Goal: Check status: Check status

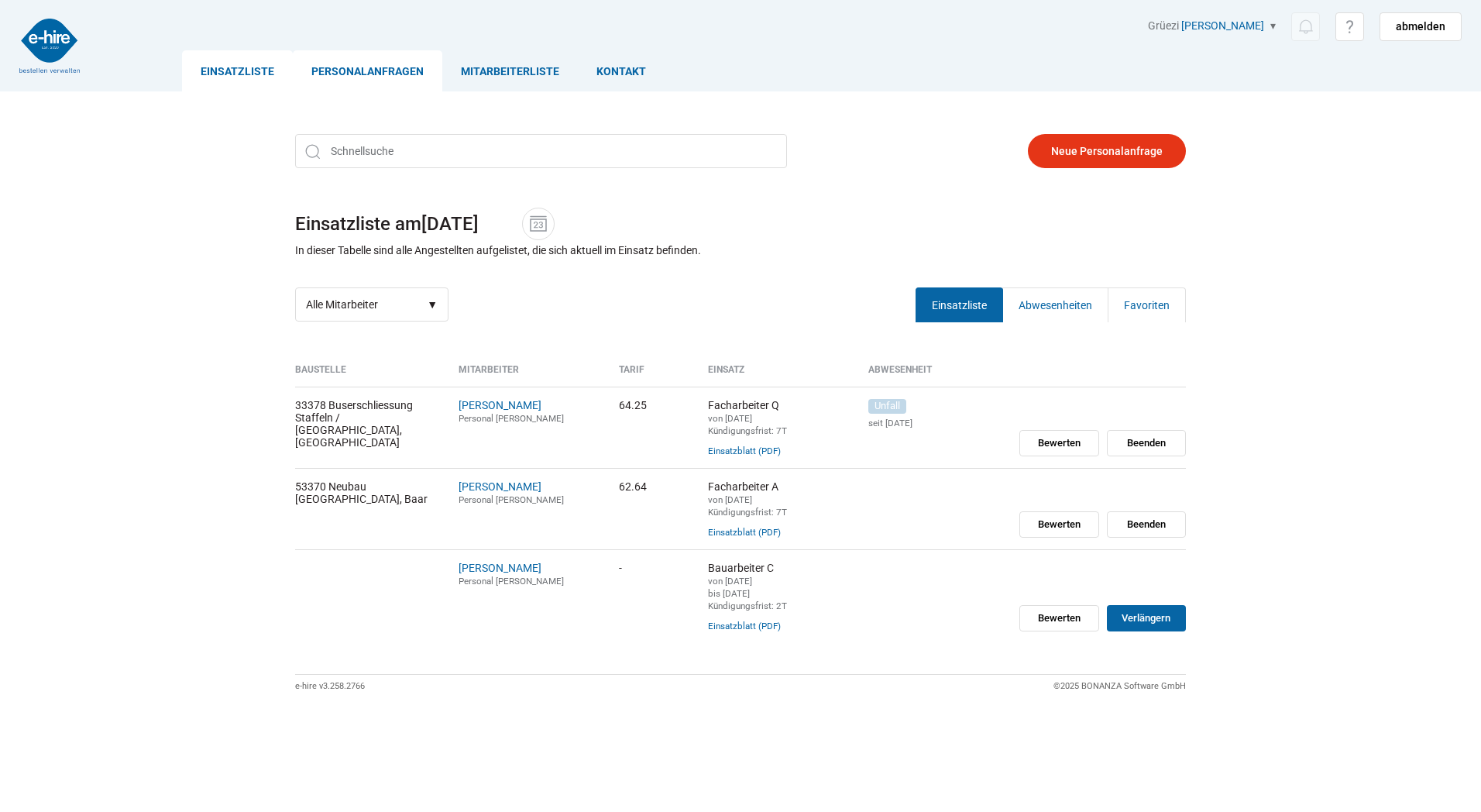
click at [404, 68] on link "Personalanfragen" at bounding box center [367, 71] width 150 height 41
click at [495, 73] on link "Mitarbeiterliste" at bounding box center [510, 71] width 136 height 41
click at [371, 77] on link "Personalanfragen" at bounding box center [367, 71] width 150 height 41
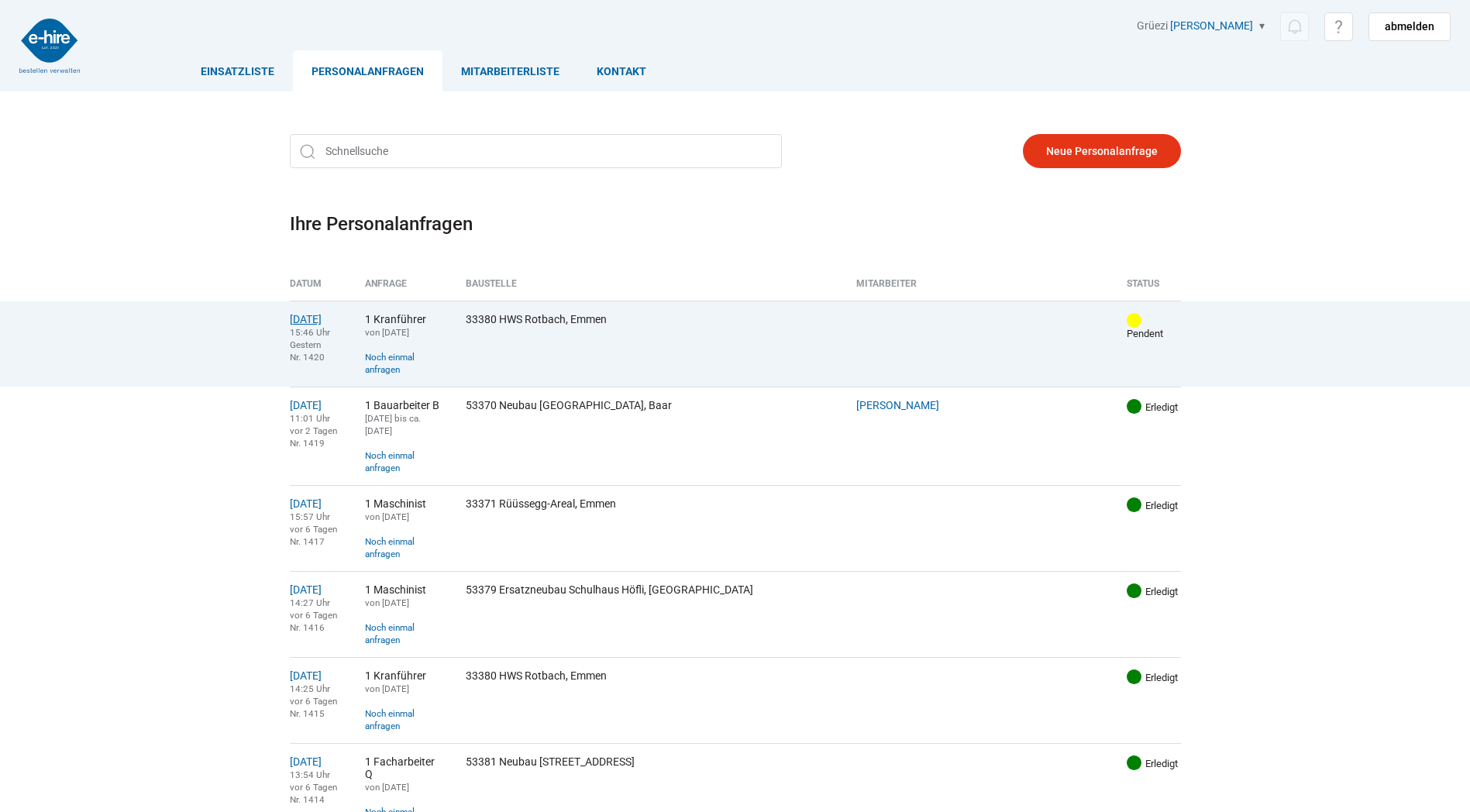
click at [321, 317] on link "[DATE]" at bounding box center [305, 319] width 32 height 12
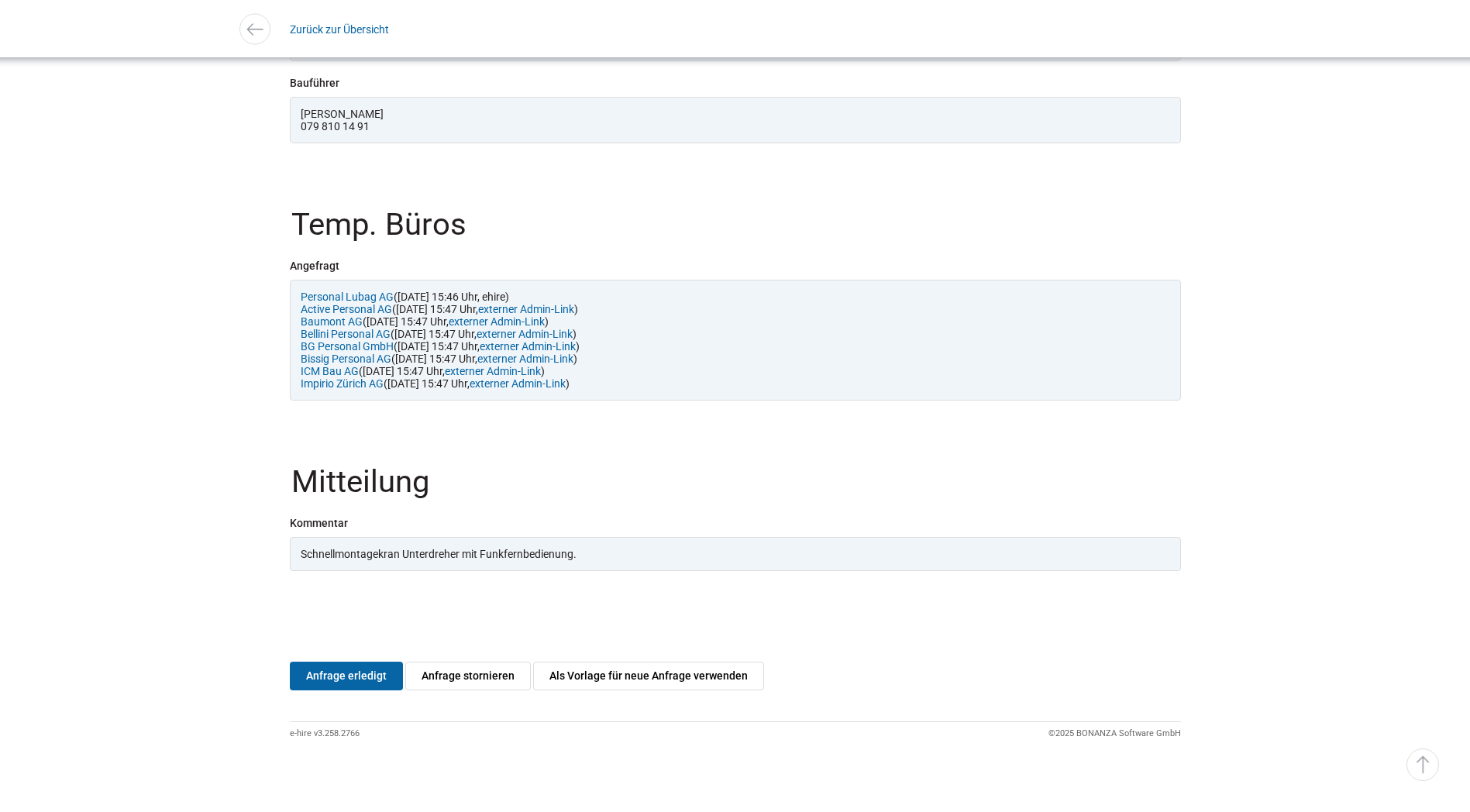
scroll to position [1367, 0]
